Goal: Transaction & Acquisition: Purchase product/service

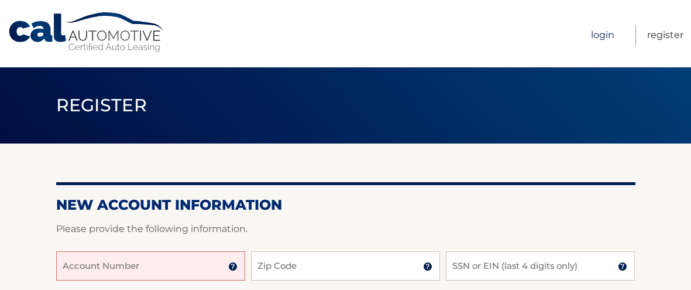
click at [598, 36] on link "Login" at bounding box center [602, 35] width 23 height 20
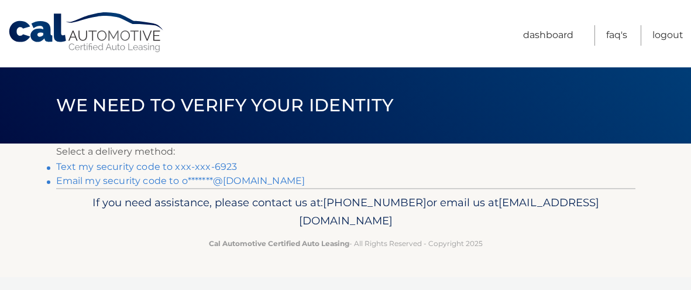
click at [108, 170] on link "Text my security code to xxx-xxx-6923" at bounding box center [146, 166] width 181 height 11
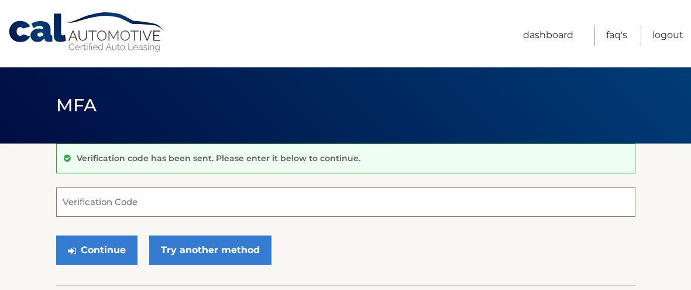
click at [103, 203] on input "Verification Code" at bounding box center [345, 201] width 579 height 29
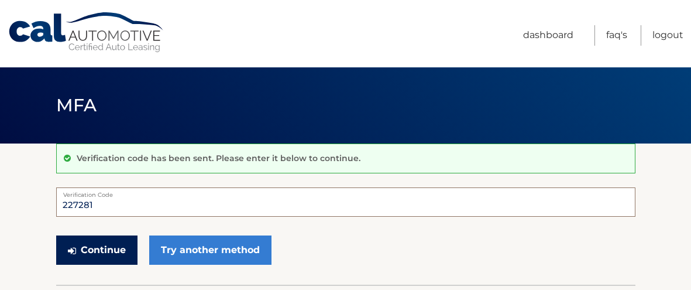
type input "227281"
click at [93, 250] on button "Continue" at bounding box center [96, 249] width 81 height 29
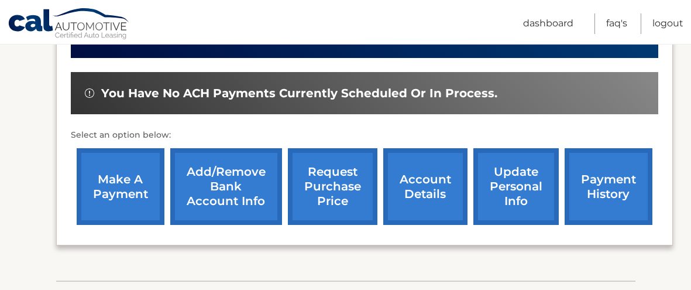
scroll to position [341, 0]
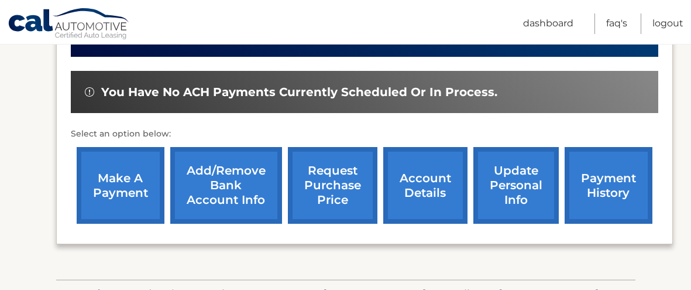
click at [113, 185] on link "make a payment" at bounding box center [121, 185] width 88 height 77
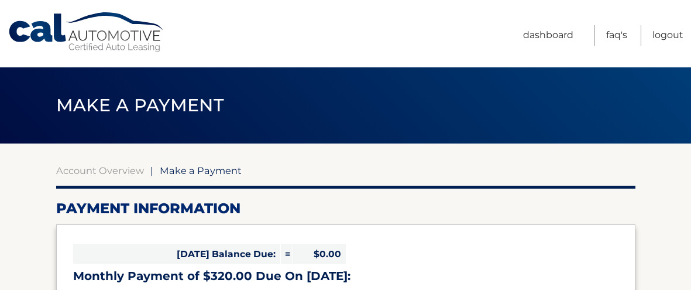
select select "Nzg0YzZiYTAtMTI4Zi00ODIxLTk1NDktYjVkZjkwNGI0ODgw"
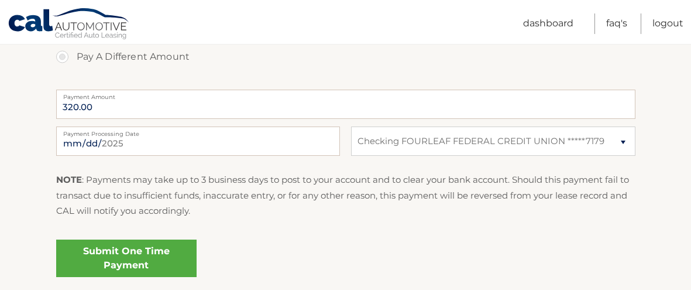
scroll to position [474, 0]
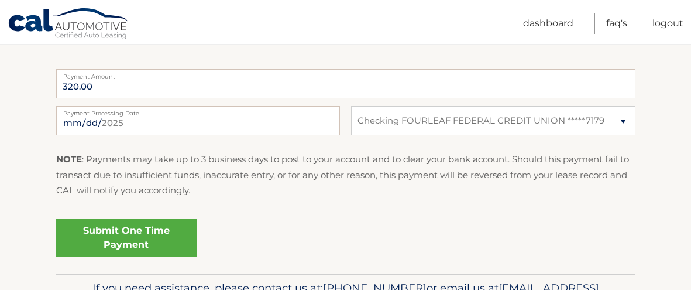
click at [130, 238] on link "Submit One Time Payment" at bounding box center [126, 237] width 140 height 37
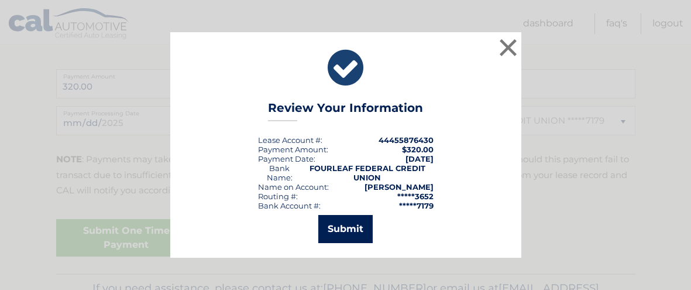
click at [345, 228] on button "Submit" at bounding box center [345, 229] width 54 height 28
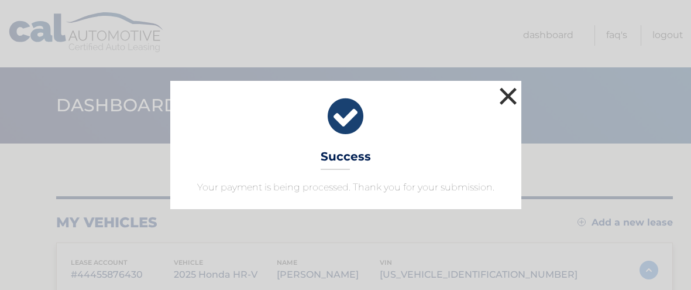
click at [510, 97] on button "×" at bounding box center [508, 95] width 23 height 23
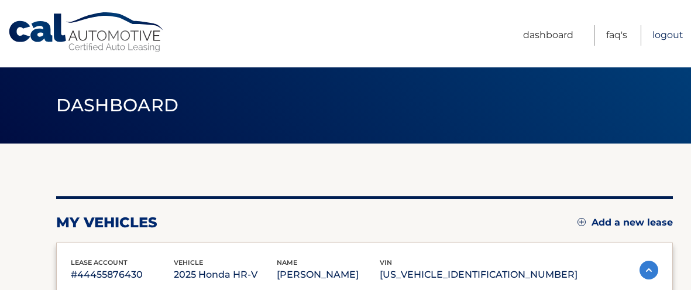
drag, startPoint x: 665, startPoint y: 36, endPoint x: 655, endPoint y: 36, distance: 9.4
click at [665, 36] on link "Logout" at bounding box center [668, 35] width 31 height 20
